Goal: Transaction & Acquisition: Purchase product/service

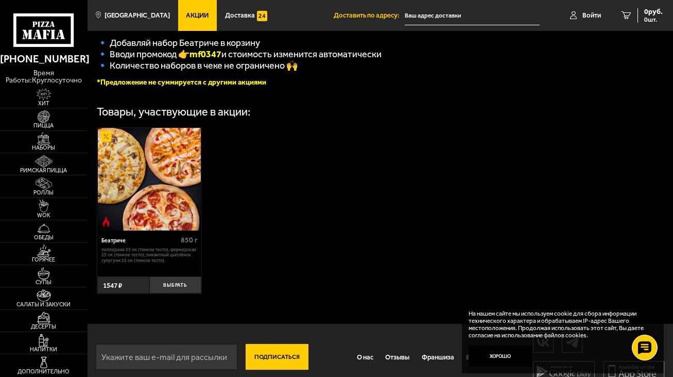
scroll to position [251, 0]
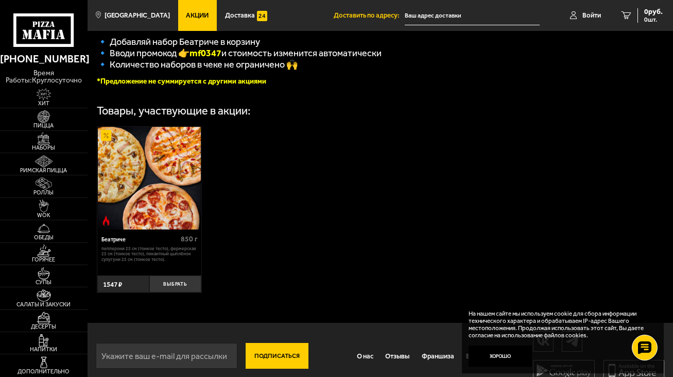
click at [162, 192] on img at bounding box center [149, 178] width 103 height 103
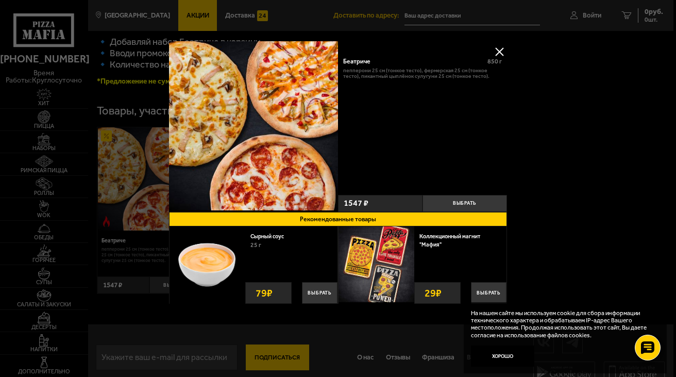
click at [590, 122] on div at bounding box center [338, 188] width 676 height 377
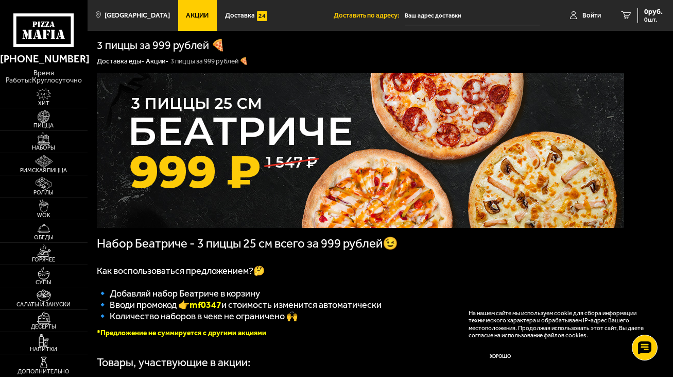
scroll to position [0, 0]
click at [47, 146] on span "Наборы" at bounding box center [44, 148] width 88 height 6
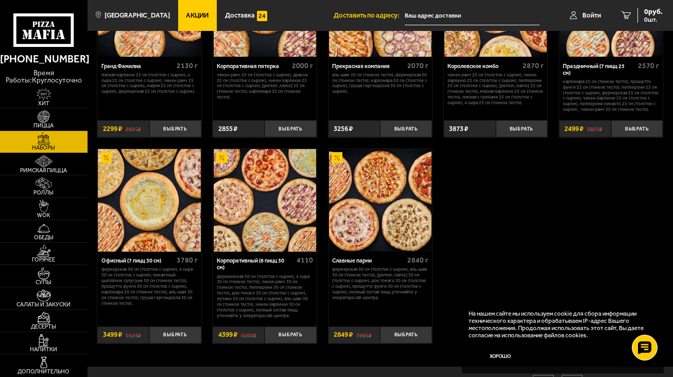
scroll to position [1031, 0]
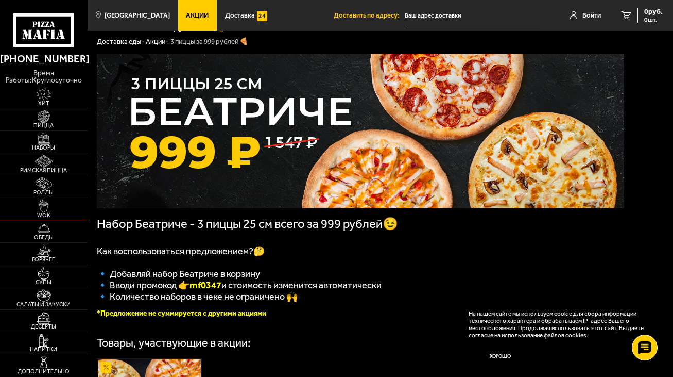
scroll to position [10, 0]
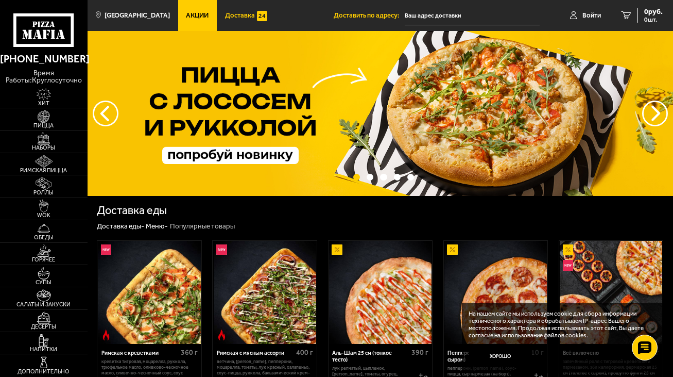
click at [228, 14] on span "Доставка" at bounding box center [240, 15] width 30 height 7
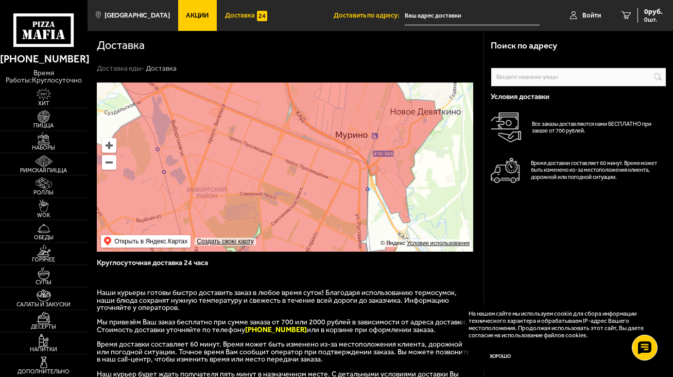
drag, startPoint x: 318, startPoint y: 102, endPoint x: 308, endPoint y: 145, distance: 44.6
click at [308, 145] on ymaps at bounding box center [285, 166] width 377 height 169
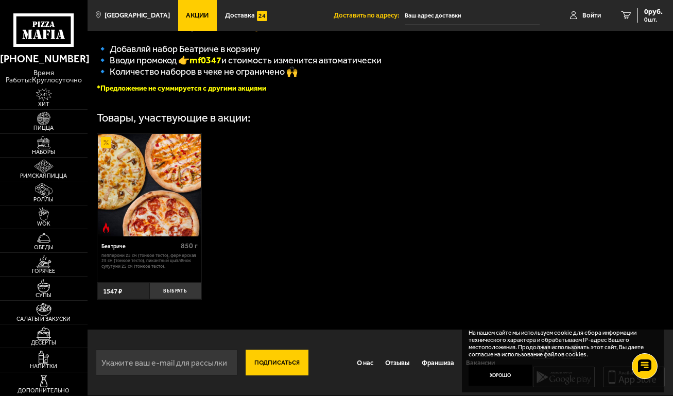
scroll to position [259, 0]
click at [46, 149] on span "Наборы" at bounding box center [44, 152] width 88 height 6
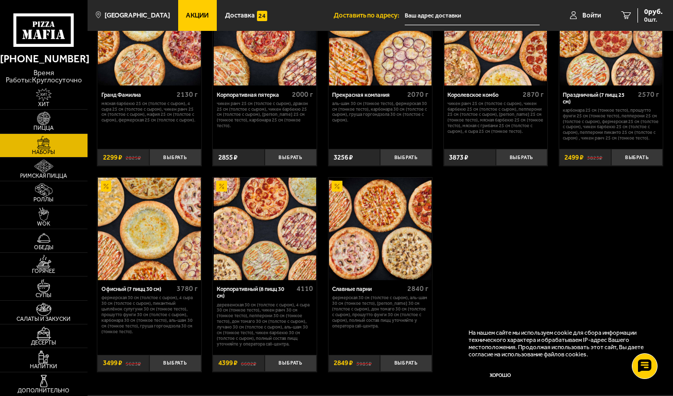
scroll to position [995, 0]
